Goal: Information Seeking & Learning: Learn about a topic

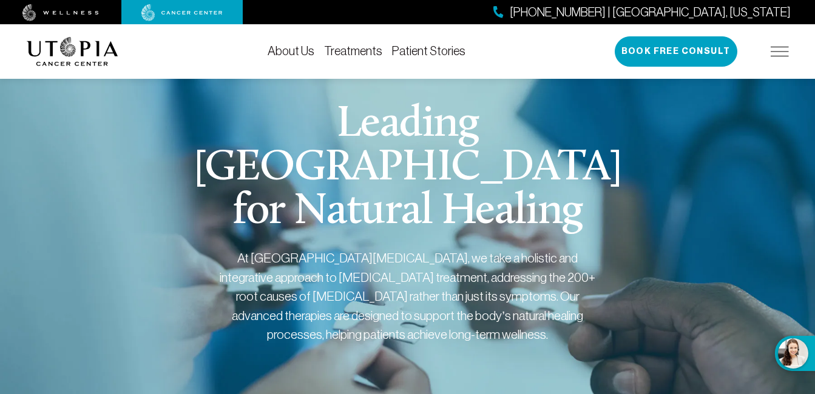
click at [616, 261] on div "[GEOGRAPHIC_DATA] for Natural Healing At [GEOGRAPHIC_DATA][MEDICAL_DATA], we ta…" at bounding box center [408, 239] width 762 height 368
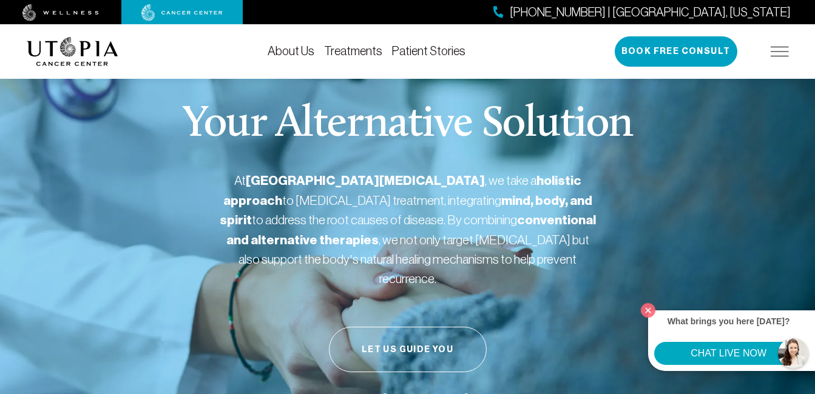
click at [781, 53] on img at bounding box center [779, 52] width 18 height 10
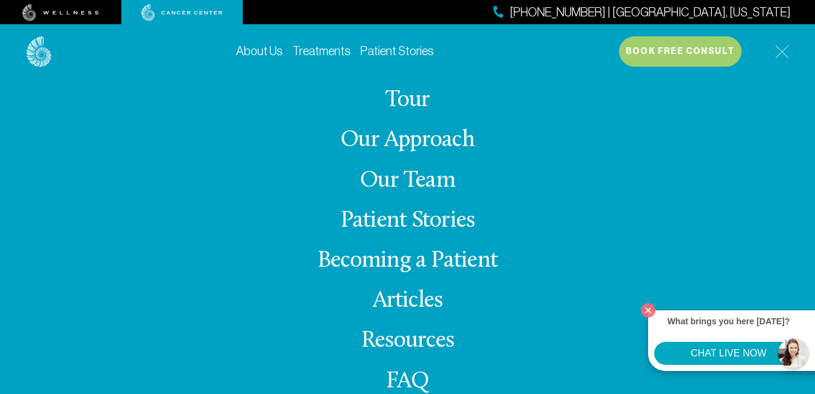
click at [376, 174] on link "Our Team" at bounding box center [407, 181] width 95 height 24
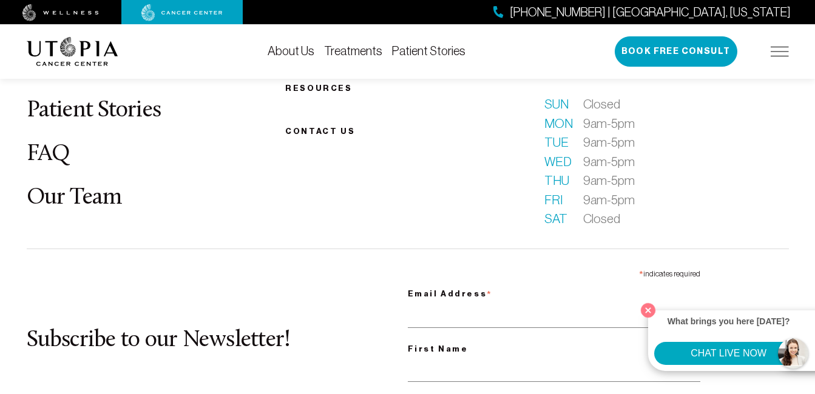
scroll to position [3943, 0]
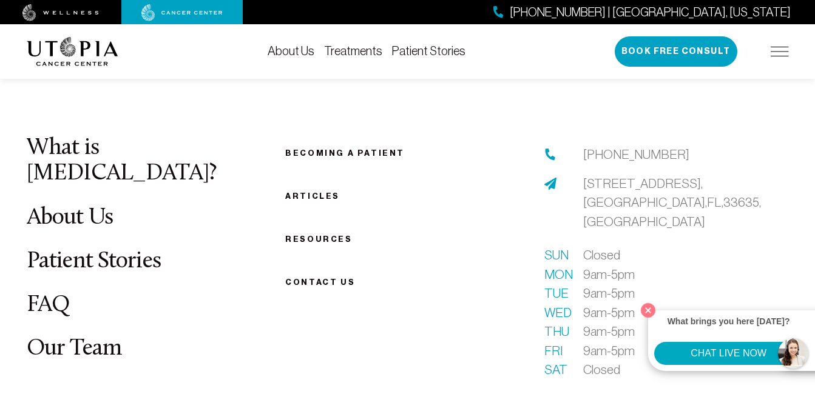
click at [58, 294] on link "FAQ" at bounding box center [49, 306] width 44 height 24
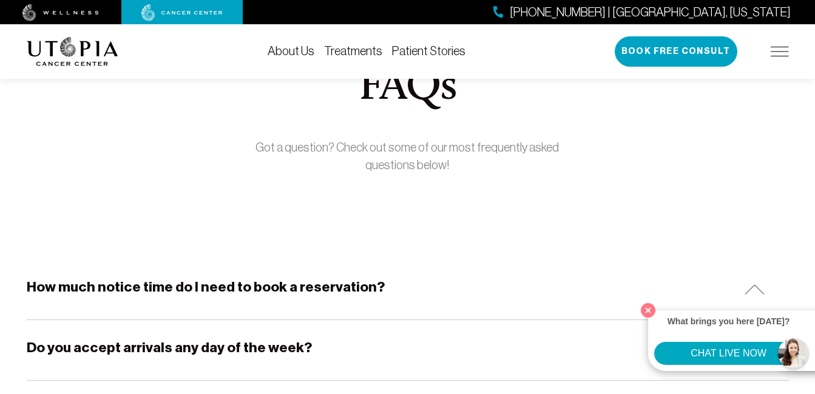
scroll to position [182, 0]
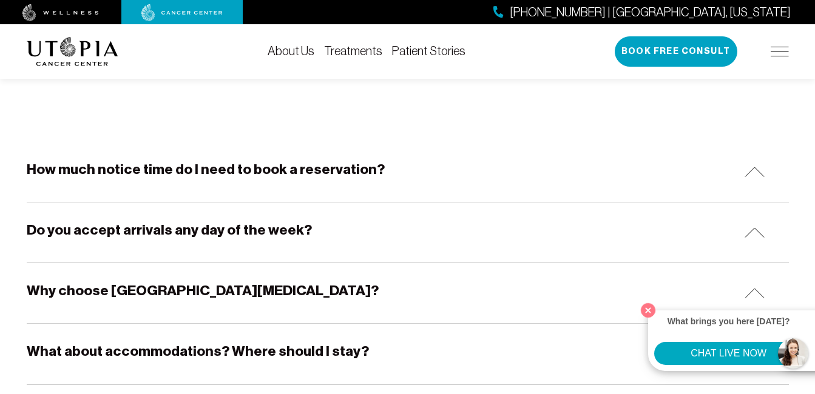
click at [226, 183] on div "How much notice time do I need to book a reservation?" at bounding box center [408, 172] width 762 height 60
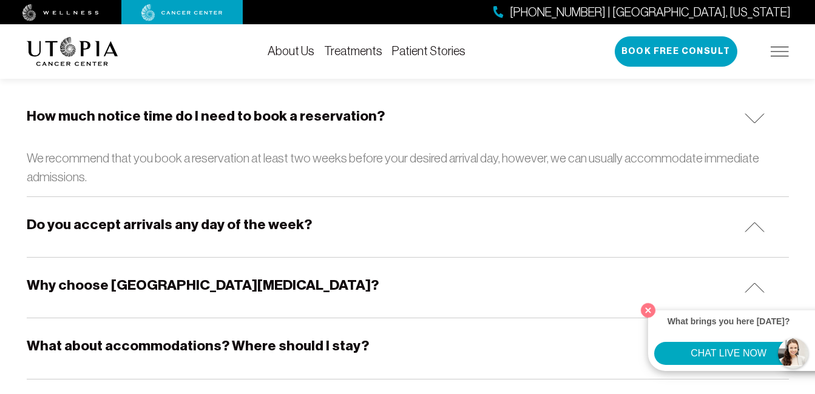
scroll to position [243, 0]
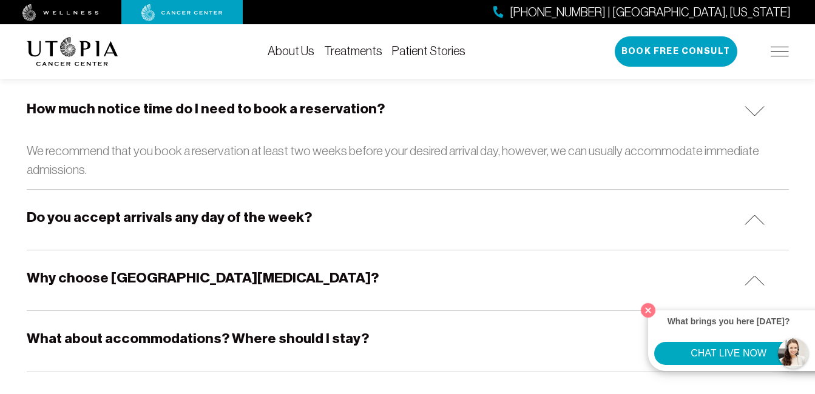
click at [163, 223] on h5 "Do you accept arrivals any day of the week?" at bounding box center [169, 217] width 285 height 19
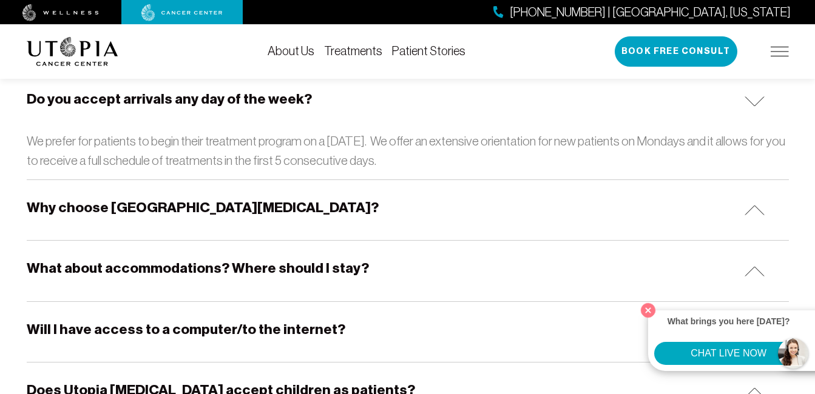
scroll to position [364, 0]
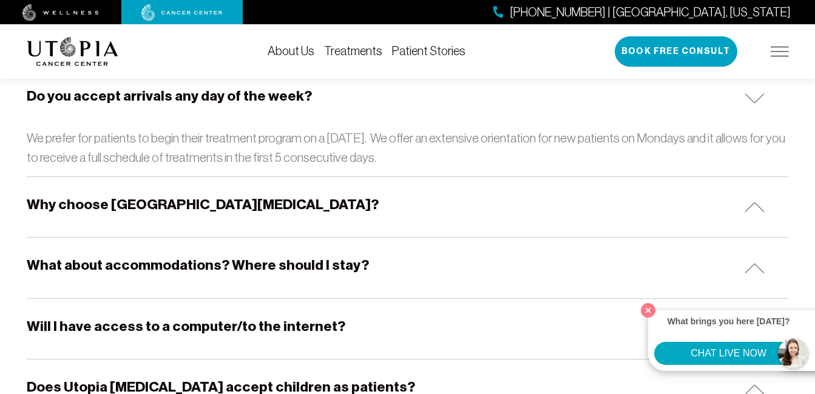
click at [122, 214] on h5 "Why choose [GEOGRAPHIC_DATA][MEDICAL_DATA]?" at bounding box center [203, 204] width 352 height 19
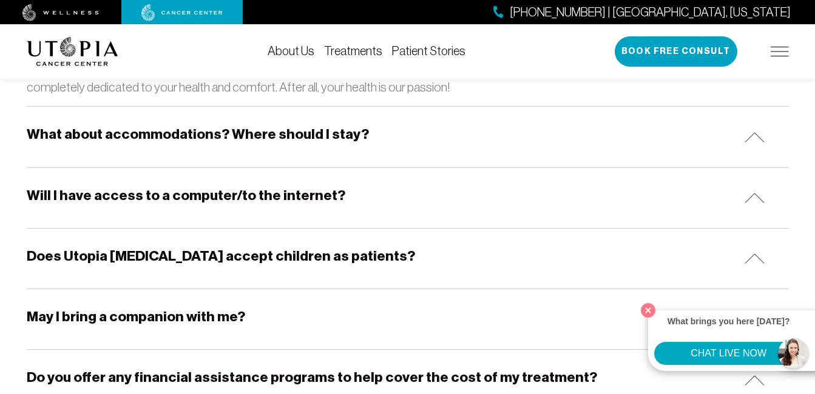
scroll to position [607, 0]
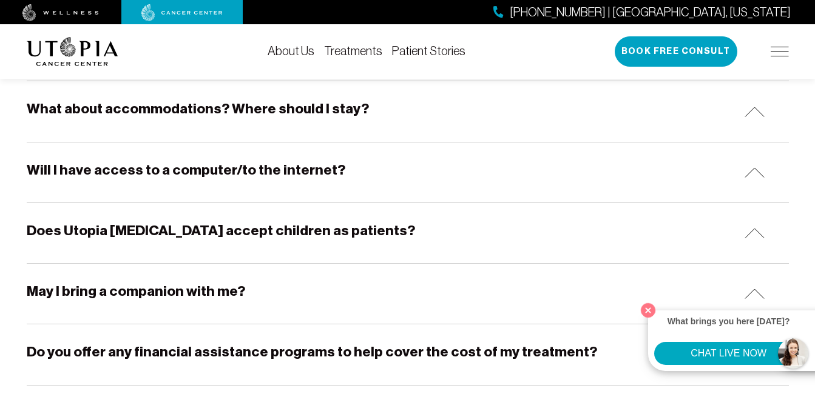
click at [153, 114] on h5 "What about accommodations? Where should I stay?" at bounding box center [198, 108] width 342 height 19
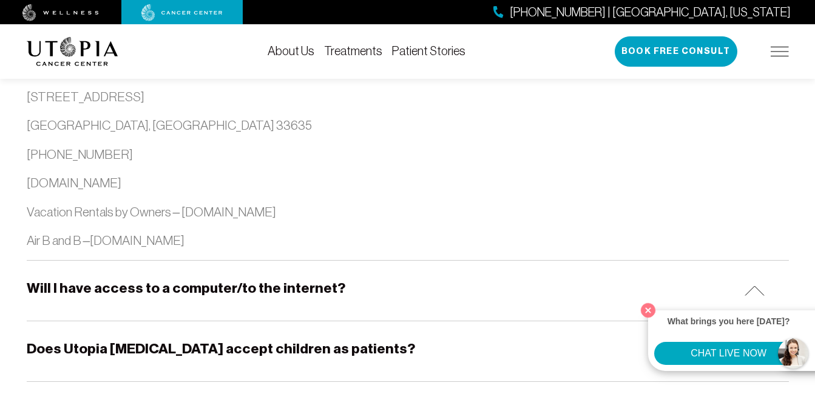
scroll to position [1577, 0]
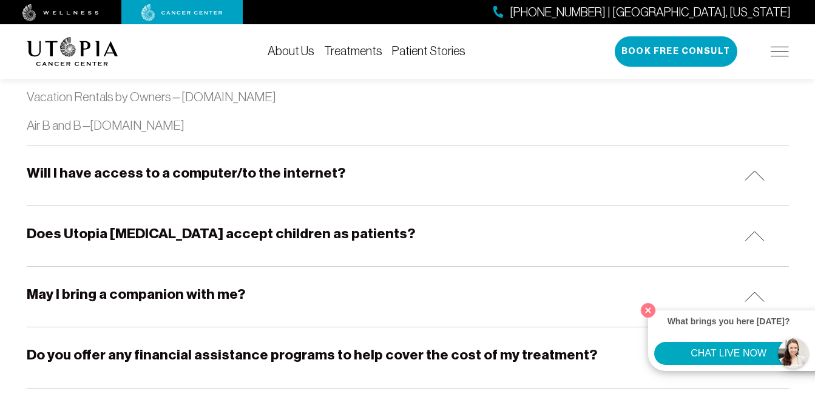
click at [147, 186] on div "Will I have access to a computer/to the internet?" at bounding box center [408, 176] width 762 height 60
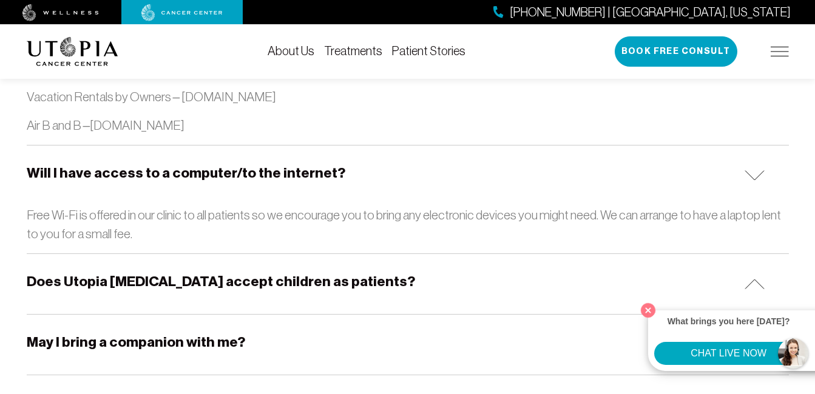
click at [203, 285] on h5 "Does Utopia [MEDICAL_DATA] accept children as patients?" at bounding box center [221, 281] width 388 height 19
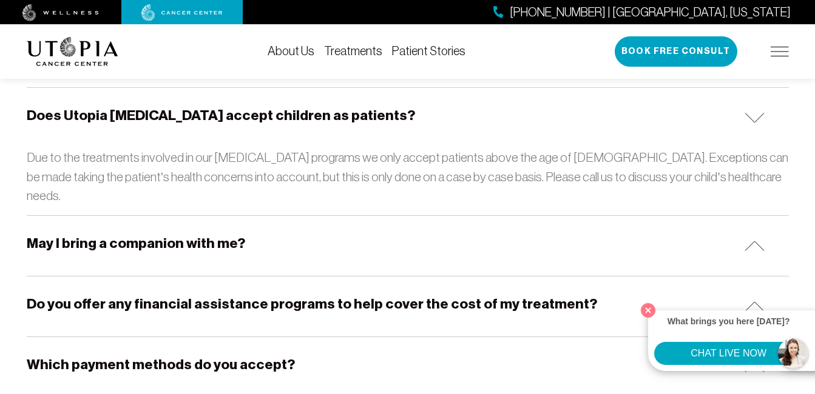
scroll to position [1759, 0]
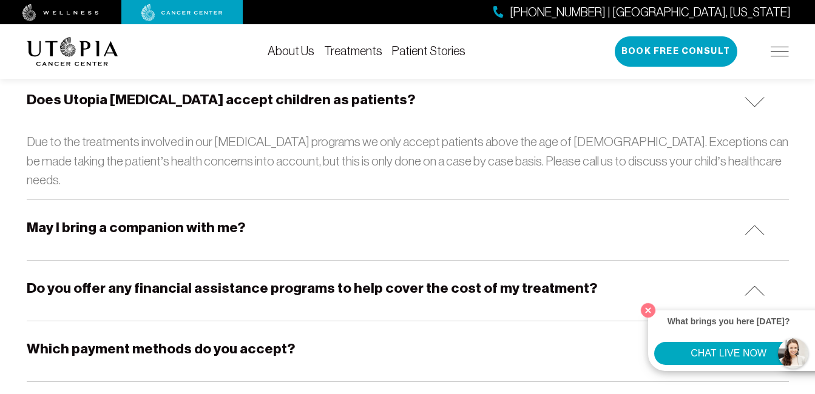
click at [127, 226] on div "May I bring a companion with me?" at bounding box center [408, 230] width 762 height 60
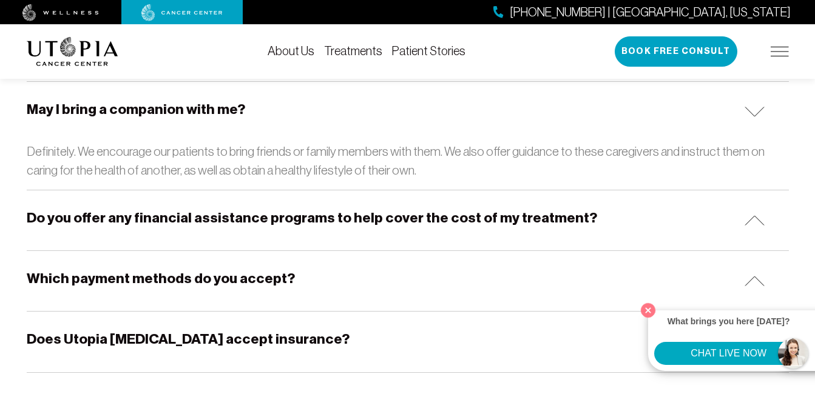
scroll to position [1881, 0]
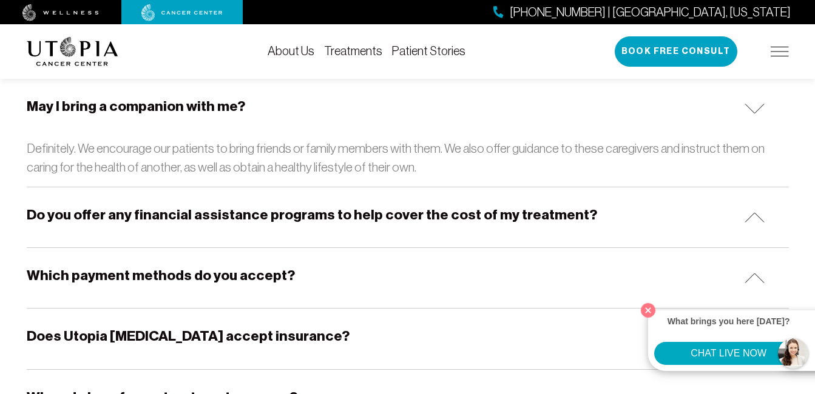
click at [197, 206] on h5 "Do you offer any financial assistance programs to help cover the cost of my tre…" at bounding box center [312, 215] width 570 height 19
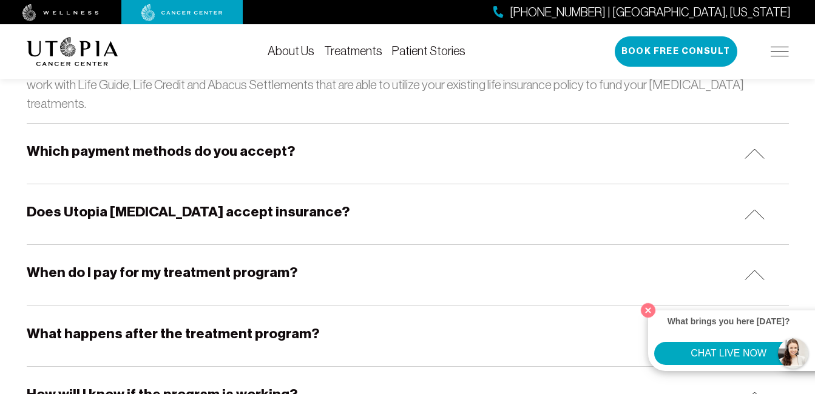
scroll to position [2123, 0]
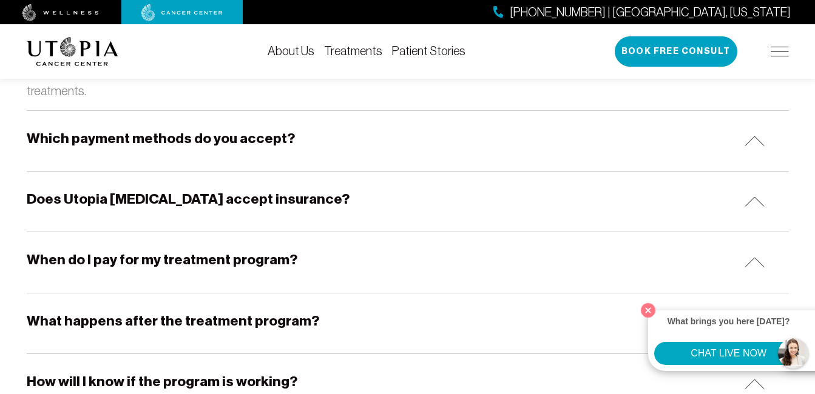
click at [198, 123] on div "Which payment methods do you accept?" at bounding box center [408, 141] width 762 height 60
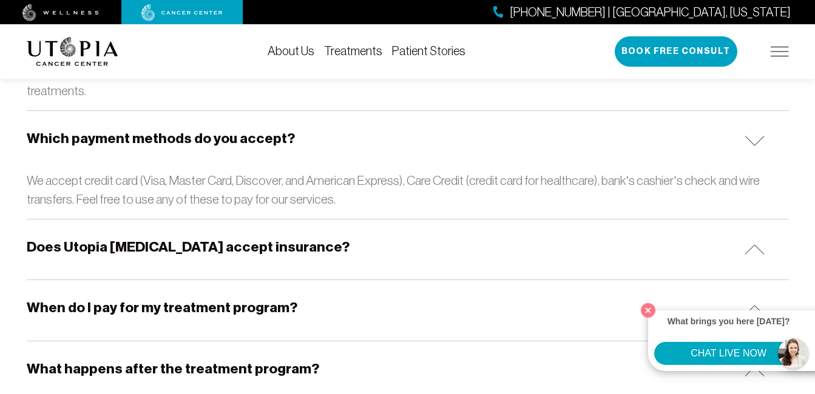
click at [200, 220] on div "Does Utopia [MEDICAL_DATA] accept insurance?" at bounding box center [408, 250] width 762 height 60
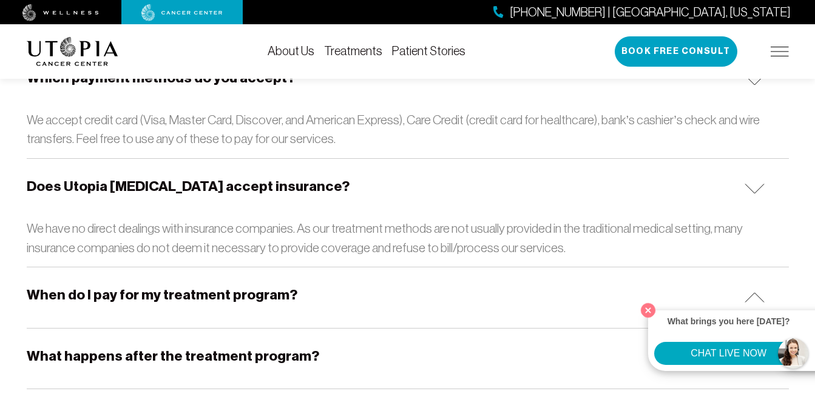
scroll to position [2245, 0]
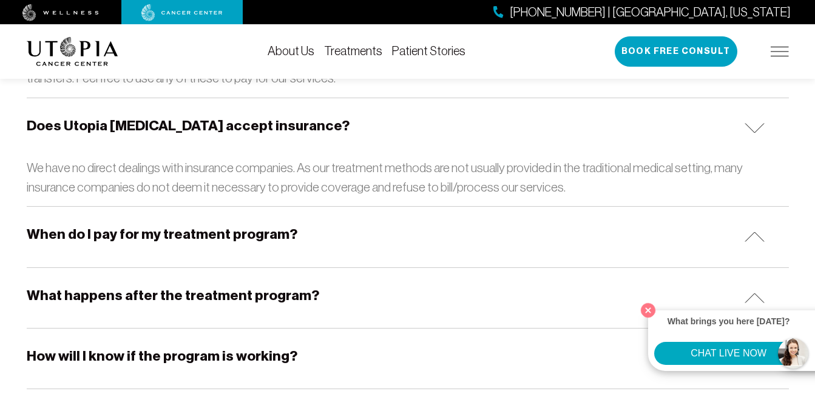
click at [129, 225] on h5 "When do I pay for my treatment program?" at bounding box center [162, 234] width 271 height 19
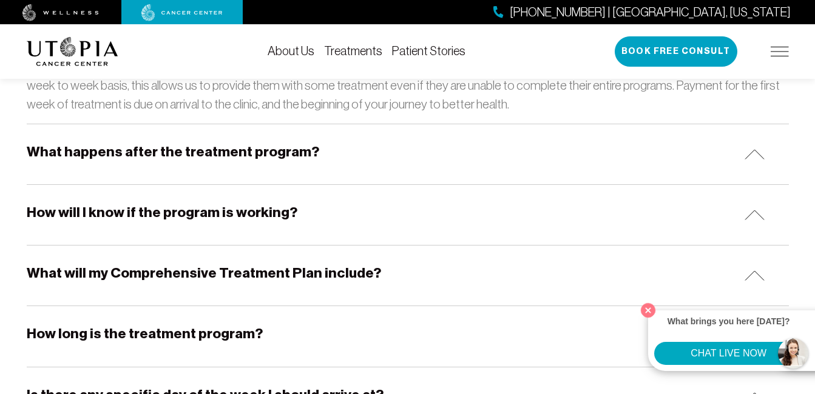
scroll to position [2487, 0]
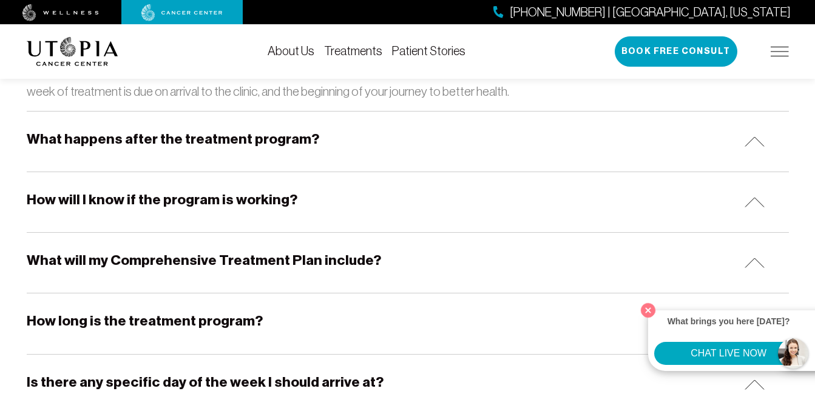
click at [118, 117] on div "What happens after the treatment program?" at bounding box center [408, 142] width 762 height 60
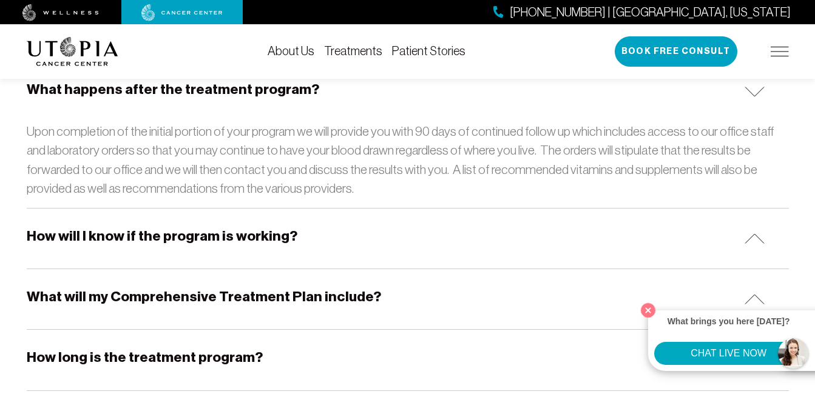
scroll to position [2609, 0]
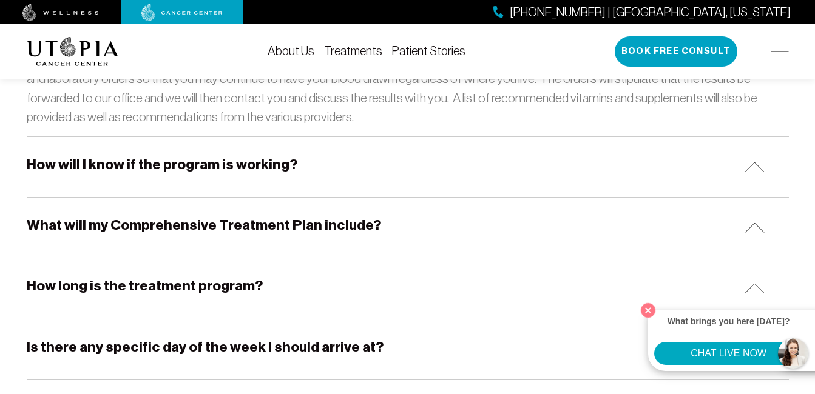
click at [152, 155] on h5 "How will I know if the program is working?" at bounding box center [162, 164] width 271 height 19
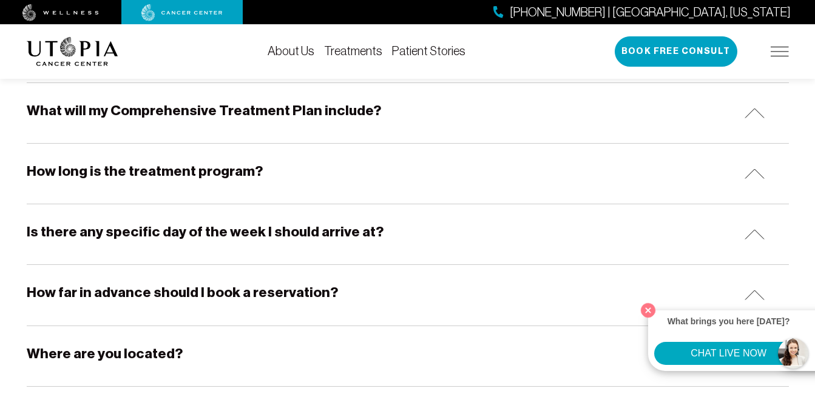
scroll to position [2730, 0]
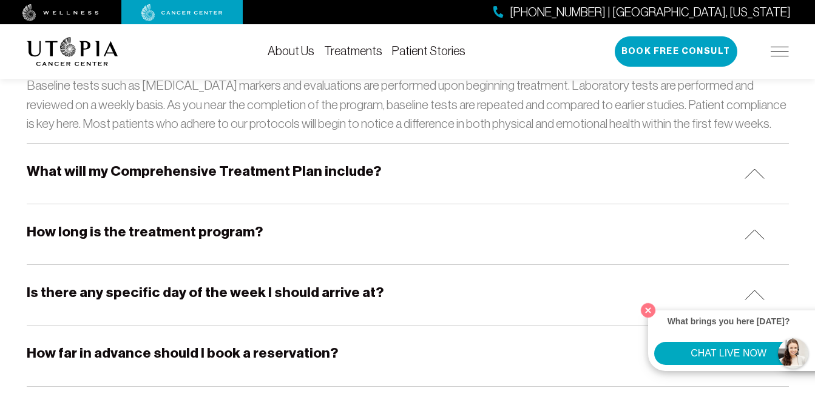
click at [145, 162] on h5 "What will my Comprehensive Treatment Plan include?" at bounding box center [204, 171] width 354 height 19
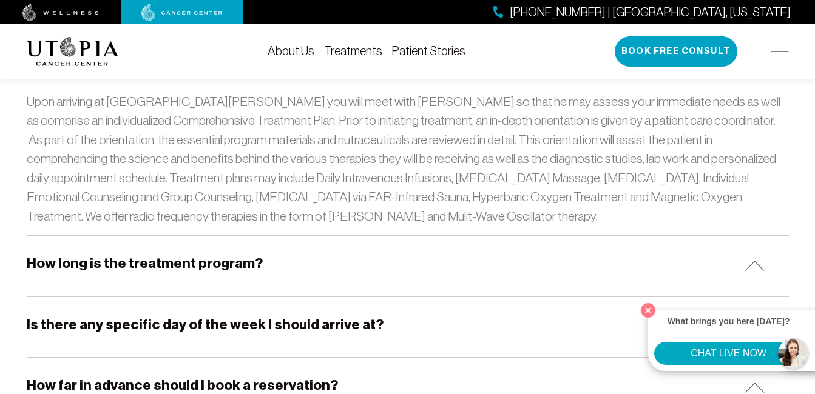
scroll to position [2912, 0]
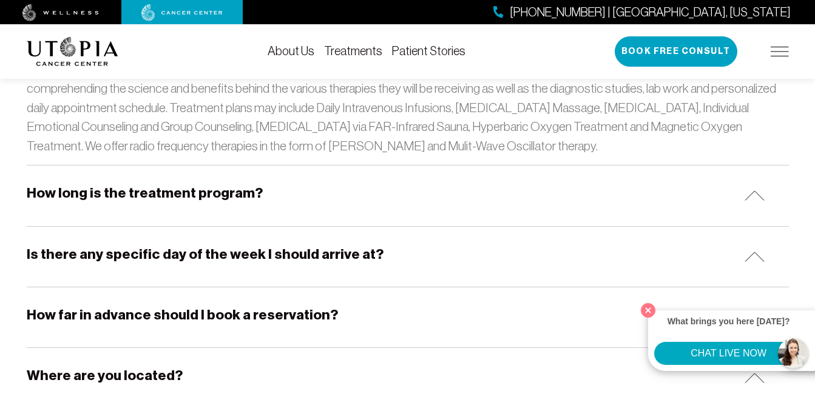
click at [132, 184] on h5 "How long is the treatment program?" at bounding box center [145, 193] width 236 height 19
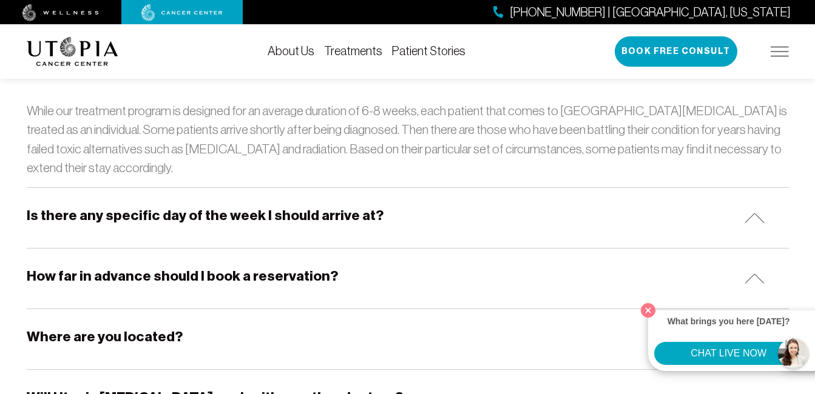
scroll to position [3094, 0]
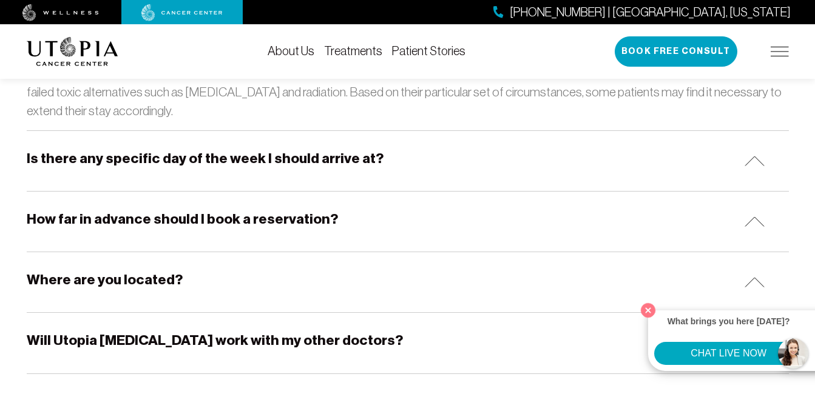
click at [228, 140] on div "Is there any specific day of the week I should arrive at?" at bounding box center [408, 161] width 762 height 60
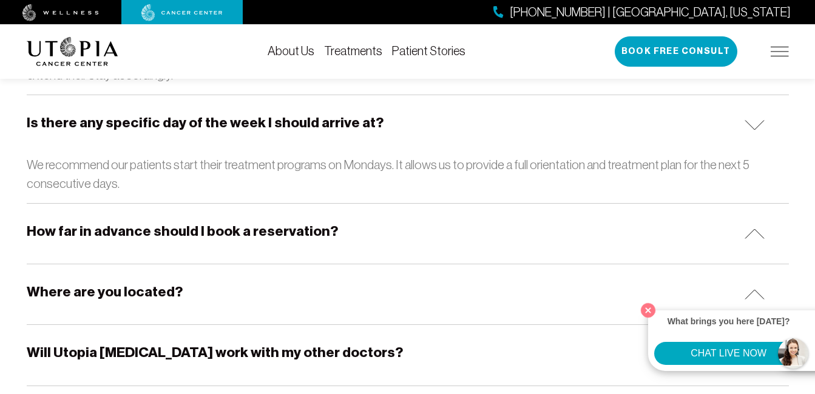
scroll to position [3154, 0]
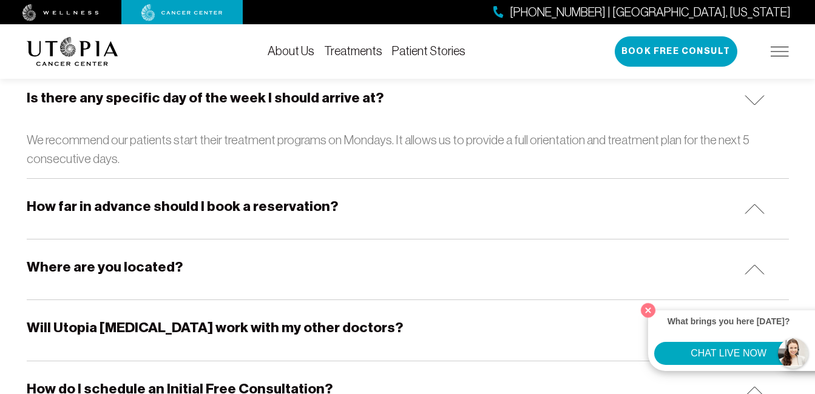
click at [181, 184] on div "How far in advance should I book a reservation?" at bounding box center [408, 209] width 762 height 60
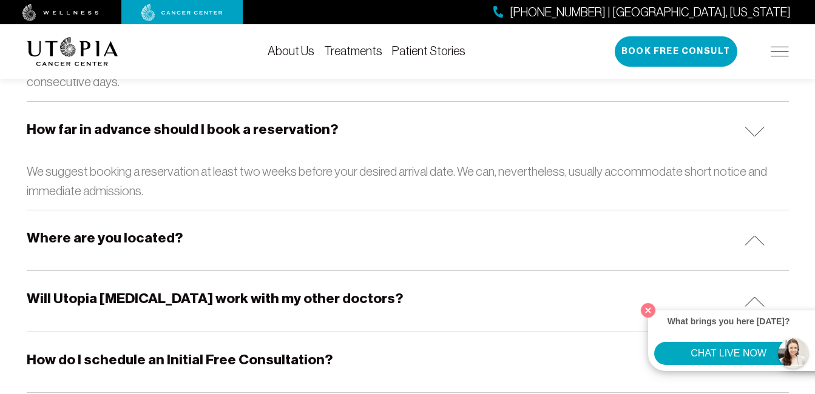
scroll to position [3276, 0]
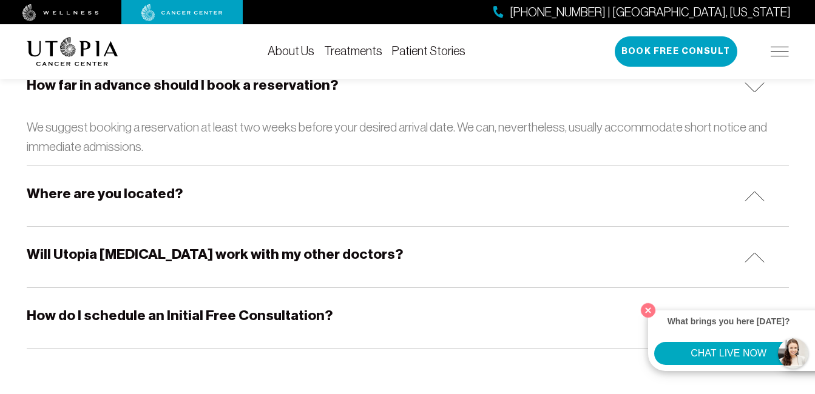
click at [132, 184] on h5 "Where are you located?" at bounding box center [105, 193] width 156 height 19
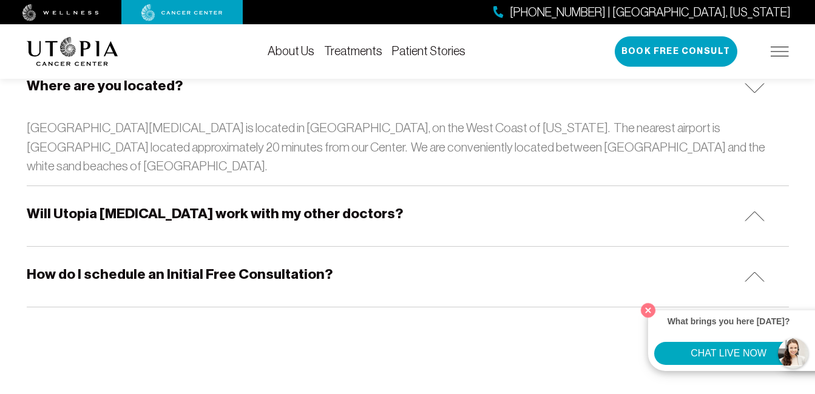
scroll to position [3397, 0]
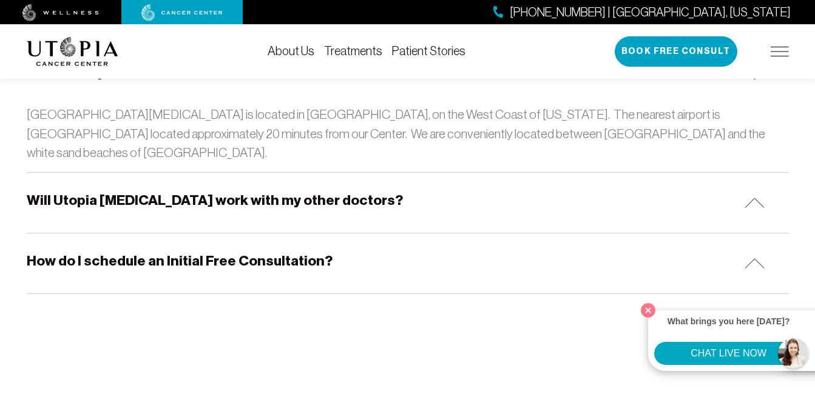
click at [113, 191] on h5 "Will Utopia [MEDICAL_DATA] work with my other doctors?" at bounding box center [215, 200] width 376 height 19
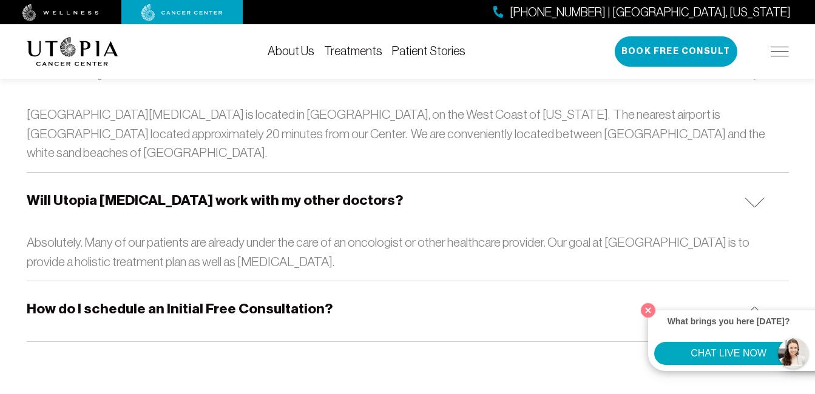
click at [42, 281] on div "How do I schedule an Initial Free Consultation?" at bounding box center [408, 311] width 762 height 60
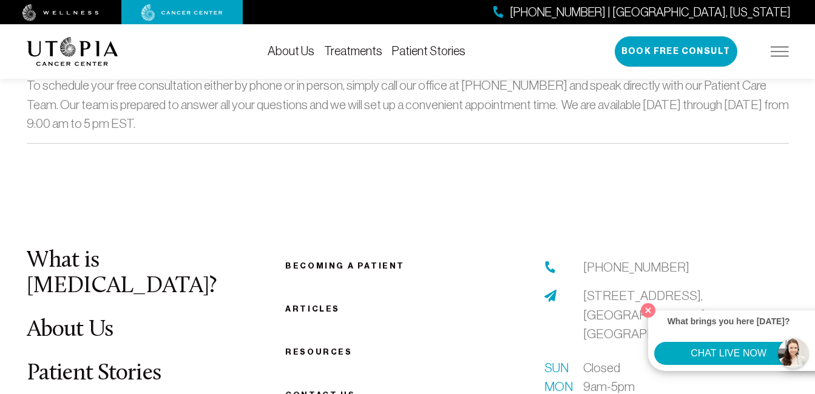
scroll to position [3700, 0]
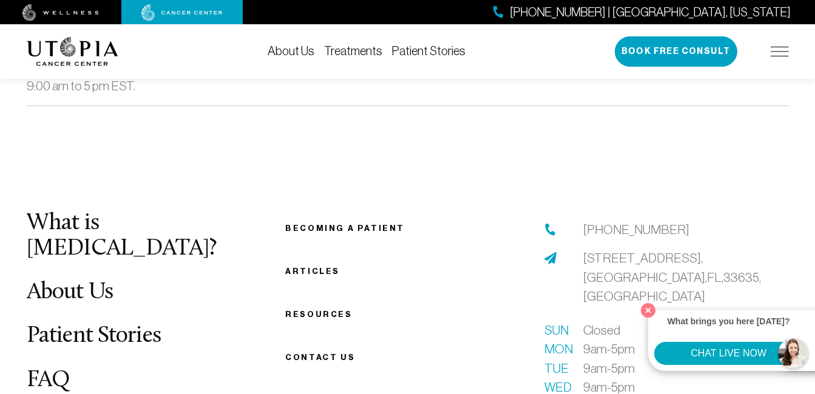
click at [98, 212] on link "What is [MEDICAL_DATA]?" at bounding box center [122, 236] width 190 height 49
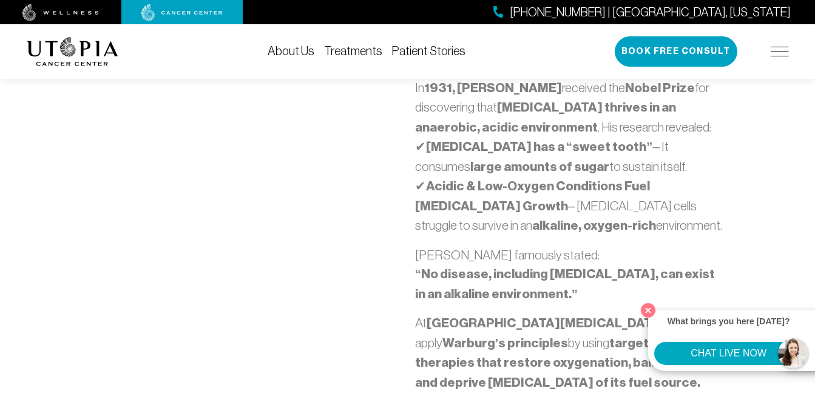
scroll to position [910, 0]
